Goal: Information Seeking & Learning: Learn about a topic

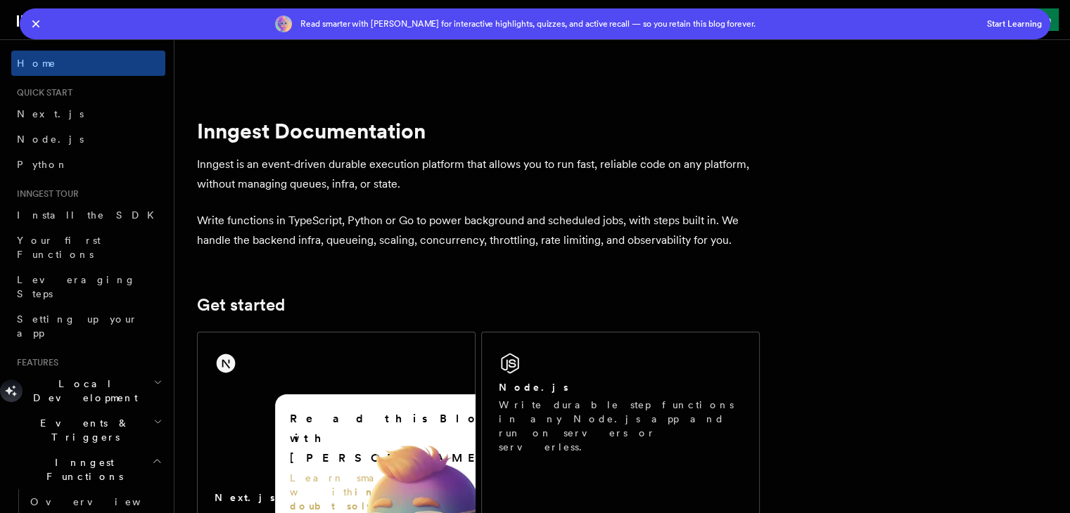
scroll to position [70, 0]
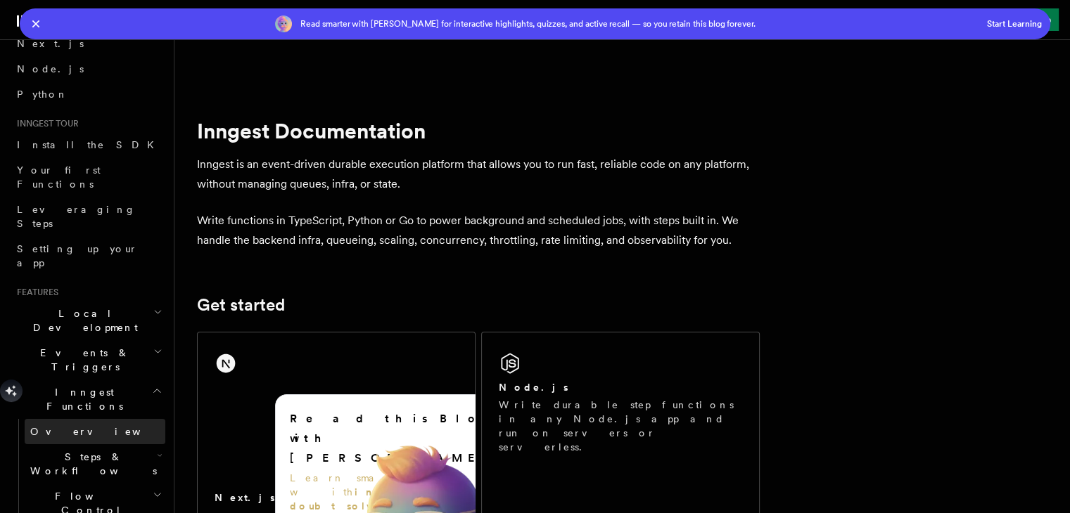
click at [61, 426] on span "Overview" at bounding box center [102, 431] width 145 height 11
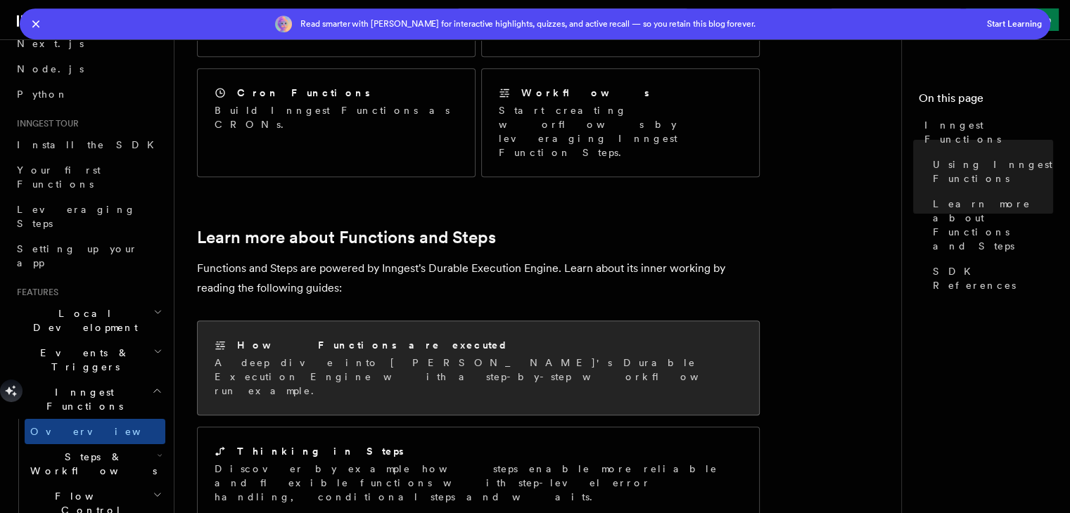
scroll to position [908, 0]
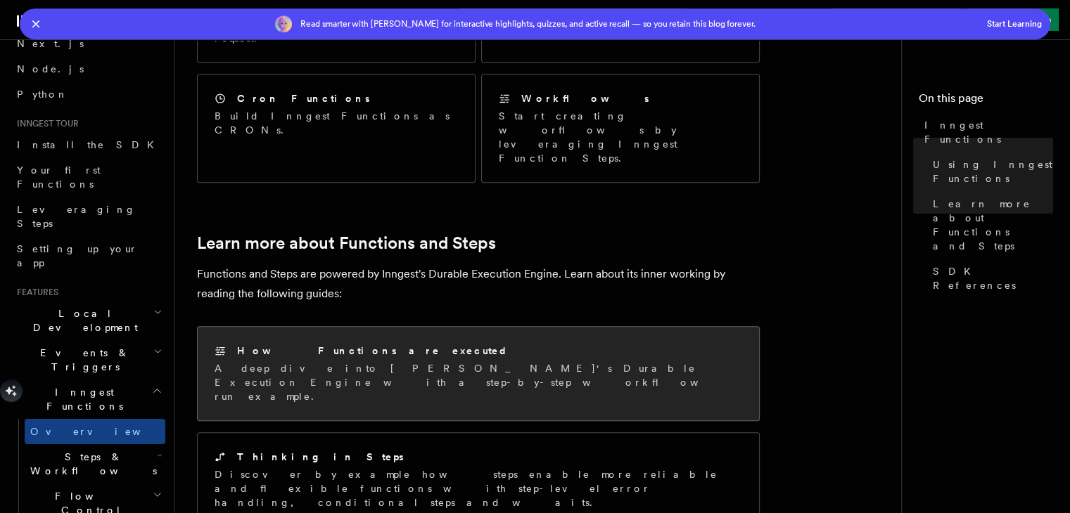
click at [404, 344] on div "How Functions are executed" at bounding box center [478, 351] width 527 height 15
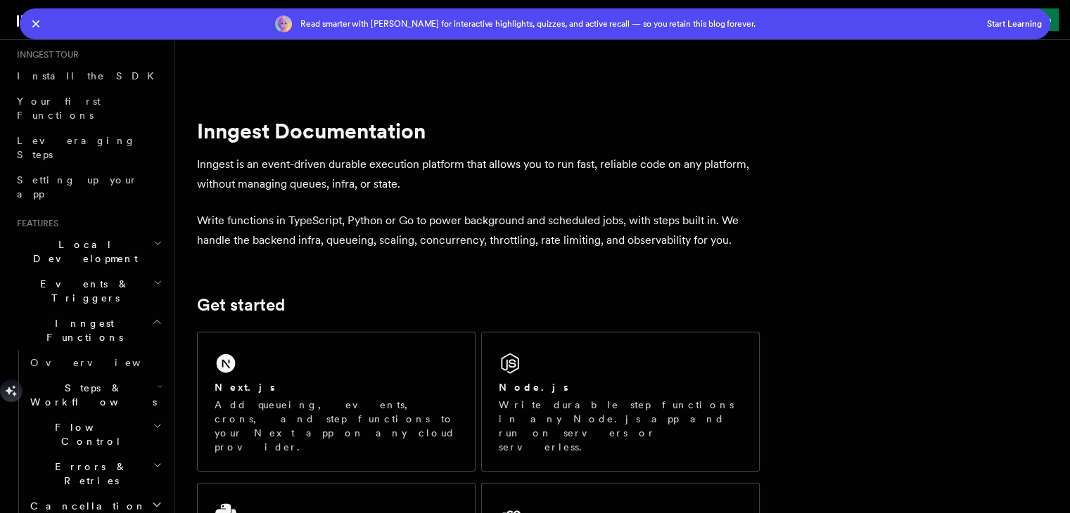
scroll to position [136, 0]
click at [109, 314] on h2 "Inngest Functions" at bounding box center [88, 333] width 154 height 39
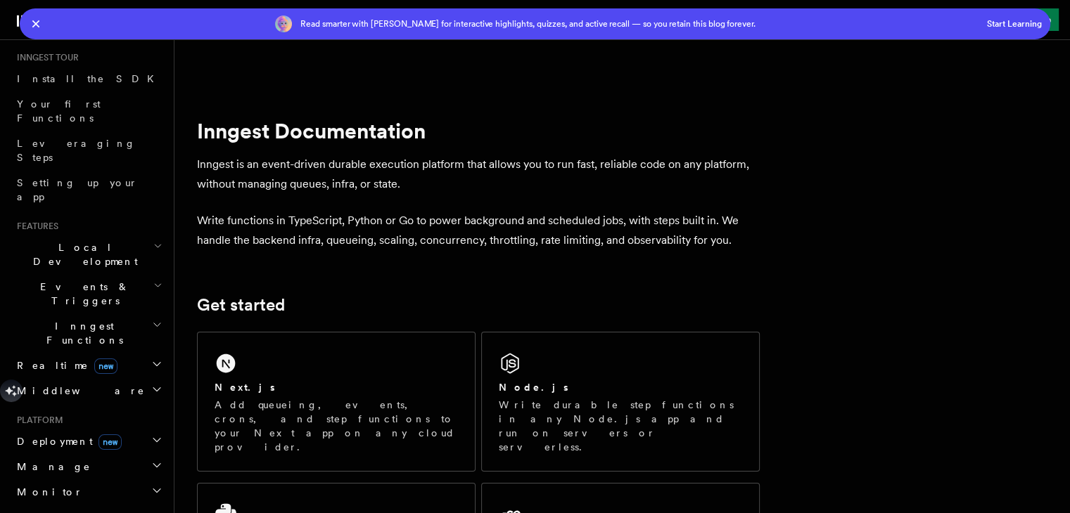
click at [109, 314] on h2 "Inngest Functions" at bounding box center [88, 333] width 154 height 39
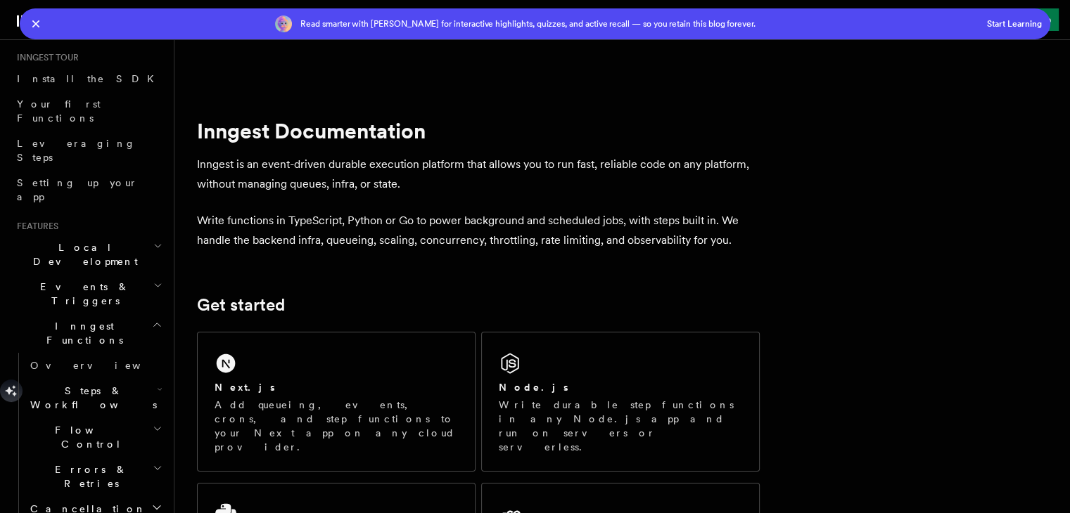
click at [110, 378] on h2 "Steps & Workflows" at bounding box center [95, 397] width 141 height 39
click at [75, 425] on span "Overview" at bounding box center [116, 430] width 145 height 11
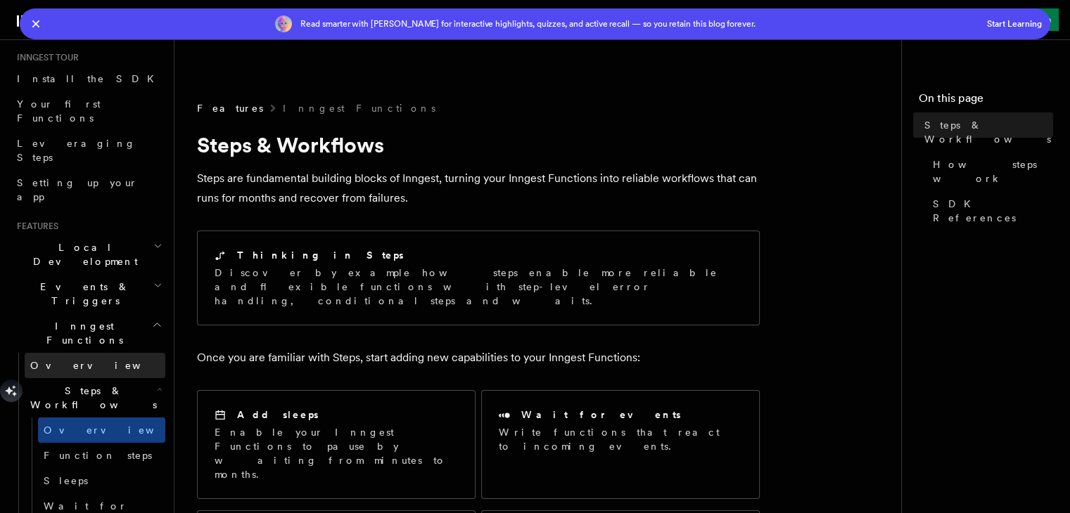
click at [76, 353] on link "Overview" at bounding box center [95, 365] width 141 height 25
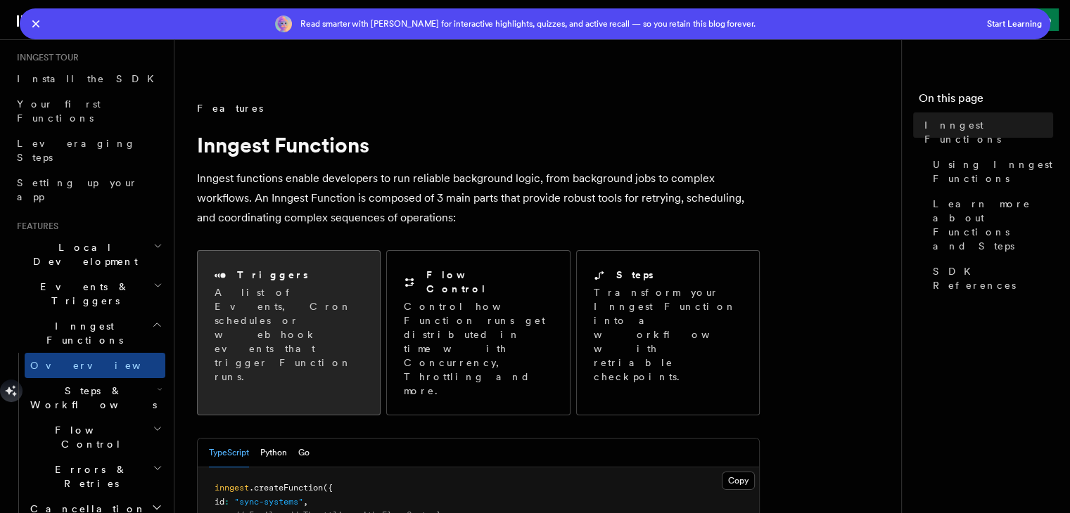
click at [320, 278] on div "Triggers" at bounding box center [289, 275] width 148 height 15
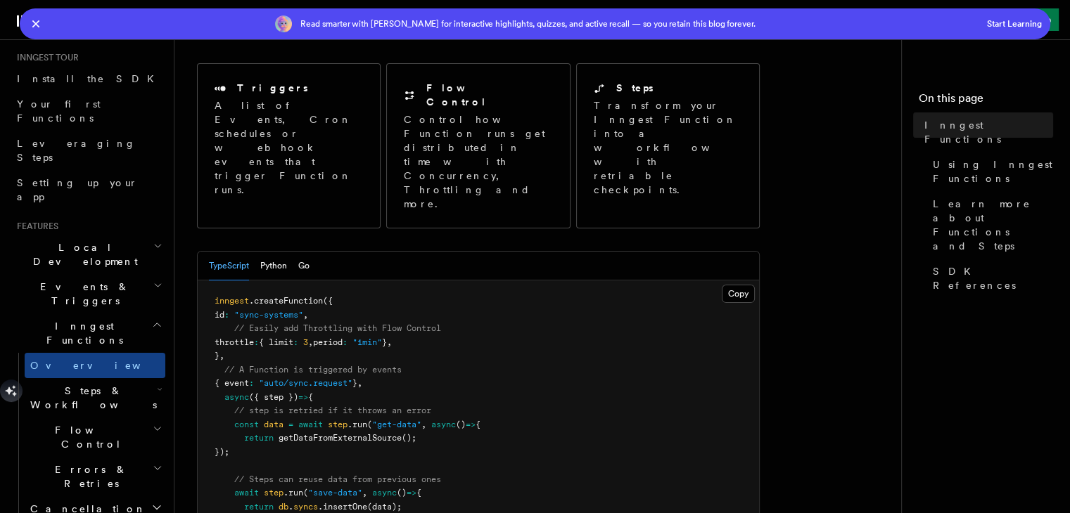
scroll to position [233, 0]
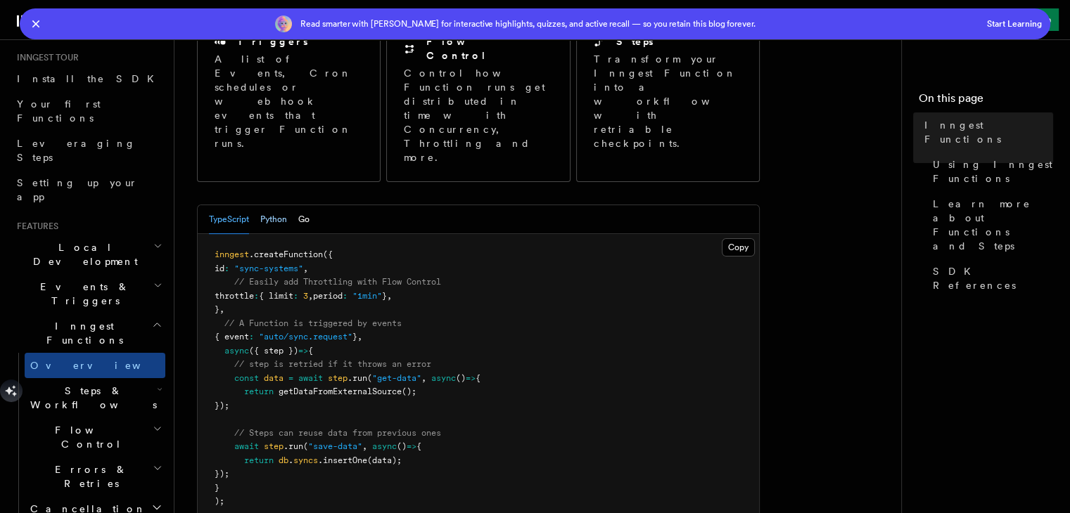
click at [264, 205] on button "Python" at bounding box center [273, 219] width 27 height 29
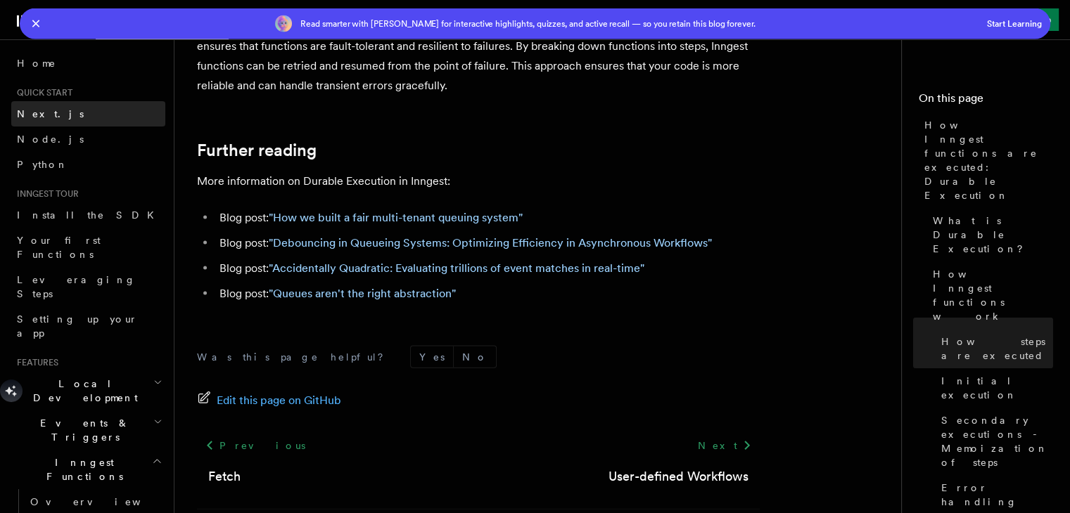
scroll to position [2993, 0]
